Goal: Navigation & Orientation: Understand site structure

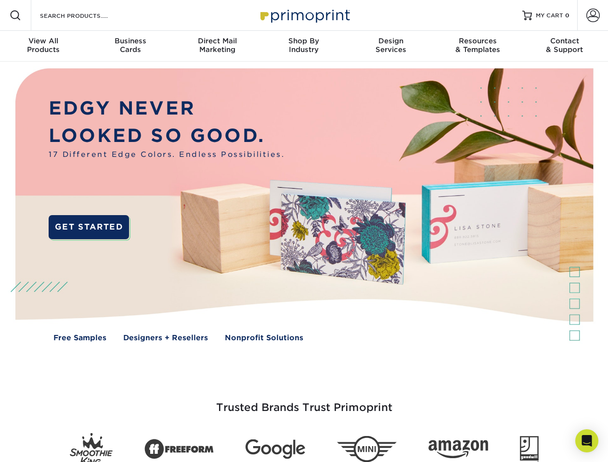
click at [304, 231] on img at bounding box center [304, 212] width 602 height 301
click at [15, 15] on span at bounding box center [16, 16] width 12 height 12
click at [592, 15] on span at bounding box center [592, 15] width 13 height 13
click at [43, 46] on div "View All Products" at bounding box center [43, 45] width 87 height 17
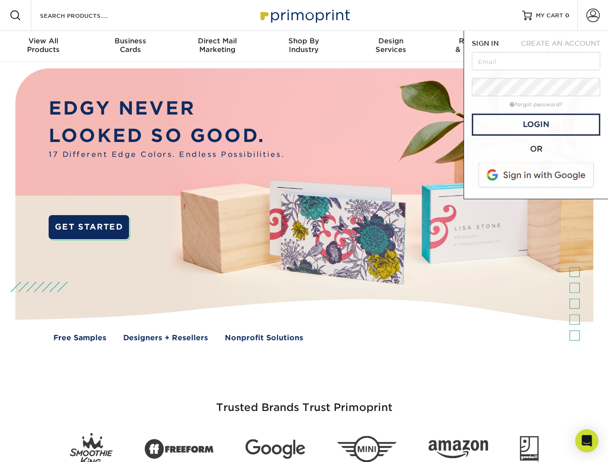
click at [130, 46] on div "Business Cards" at bounding box center [130, 45] width 87 height 17
click at [217, 46] on div "Direct Mail Marketing" at bounding box center [217, 45] width 87 height 17
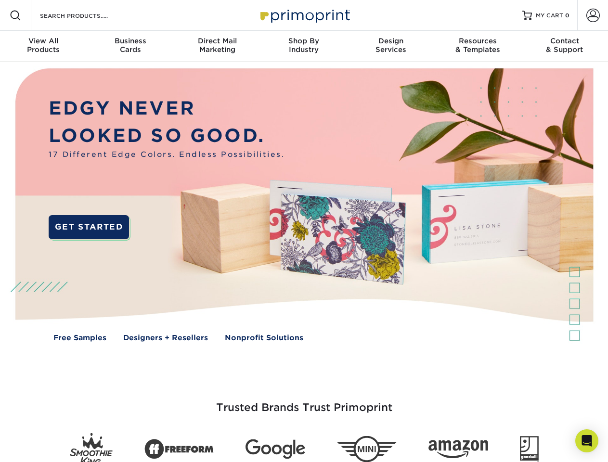
click at [304, 46] on div "Shop By Industry" at bounding box center [303, 45] width 87 height 17
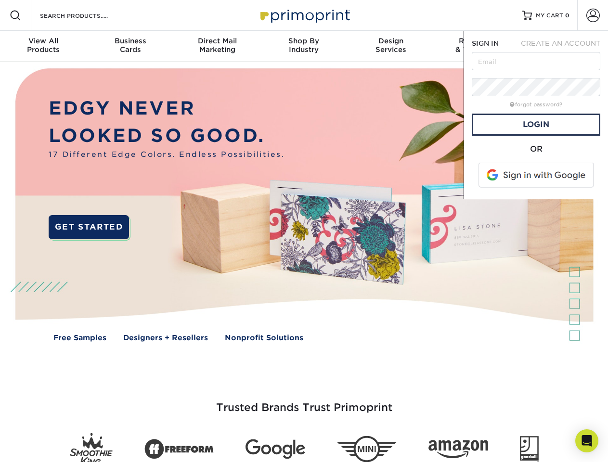
click at [391, 46] on div "Design Services" at bounding box center [390, 45] width 87 height 17
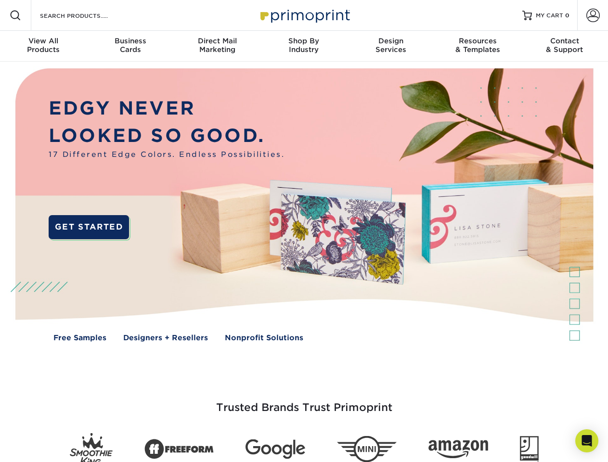
click at [477, 46] on span "SIGN IN" at bounding box center [485, 43] width 27 height 8
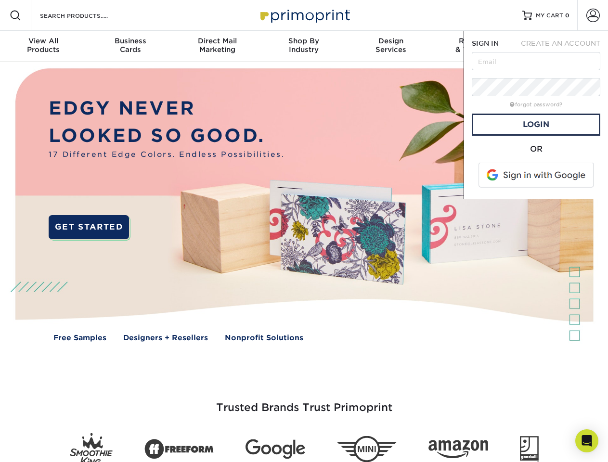
click at [564, 46] on div "Contact & Support" at bounding box center [564, 45] width 87 height 17
